Goal: Task Accomplishment & Management: Use online tool/utility

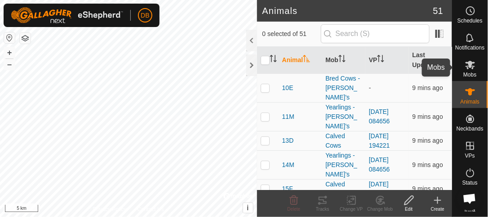
click at [468, 67] on icon at bounding box center [470, 64] width 11 height 11
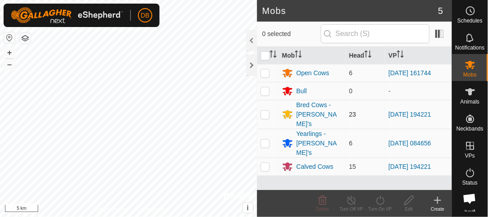
click at [265, 111] on p-checkbox at bounding box center [265, 114] width 9 height 7
checkbox input "false"
click at [302, 112] on div "Bred Cows - [PERSON_NAME]'s" at bounding box center [319, 114] width 45 height 28
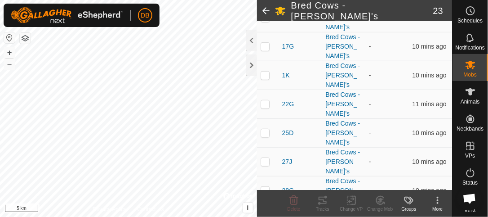
scroll to position [141, 0]
click at [268, 215] on p-checkbox at bounding box center [265, 218] width 9 height 7
checkbox input "true"
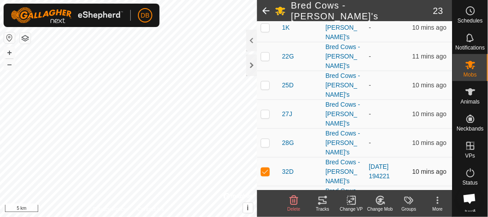
scroll to position [195, 0]
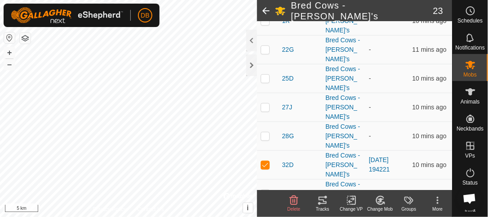
checkbox input "true"
click at [379, 200] on icon at bounding box center [379, 201] width 2 height 3
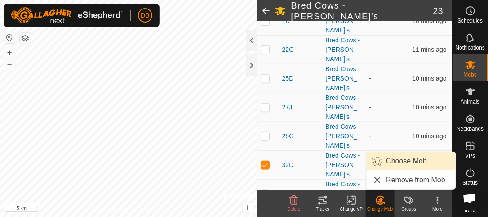
click at [401, 162] on span "Choose Mob..." at bounding box center [410, 161] width 47 height 11
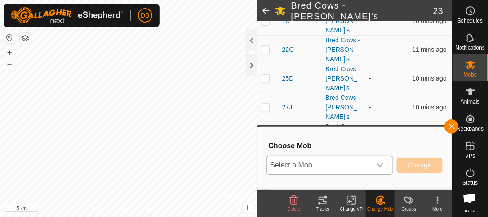
click at [382, 167] on icon "dropdown trigger" at bounding box center [380, 164] width 7 height 7
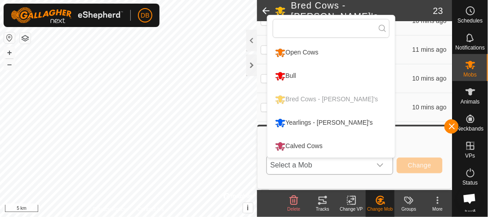
click at [315, 146] on div "Calved Cows" at bounding box center [299, 145] width 52 height 15
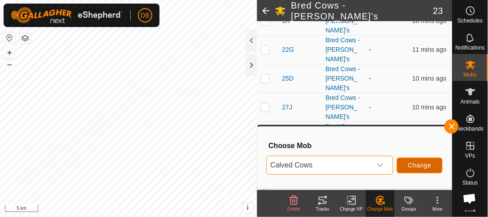
click at [435, 165] on button "Change" at bounding box center [420, 165] width 46 height 16
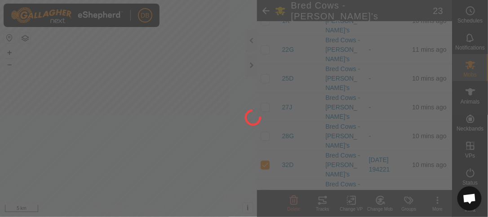
checkbox input "false"
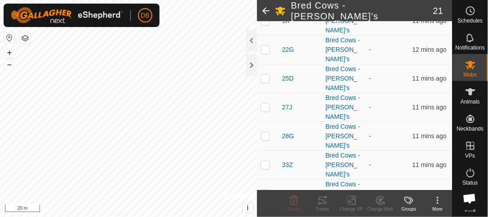
click at [469, 69] on icon at bounding box center [470, 64] width 11 height 11
